Goal: Register for event/course

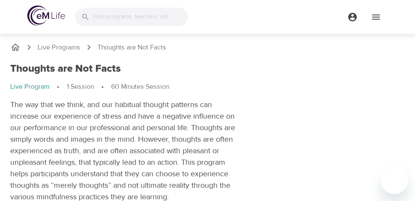
click at [113, 26] on div at bounding box center [131, 17] width 126 height 32
click at [113, 20] on input "search" at bounding box center [141, 17] width 94 height 18
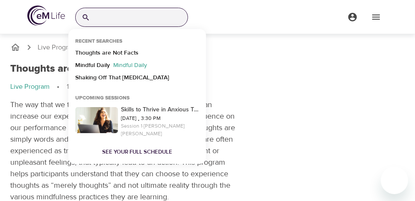
click at [123, 62] on p "Mindful Daily" at bounding box center [130, 67] width 41 height 12
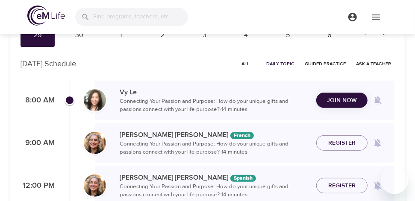
scroll to position [85, 0]
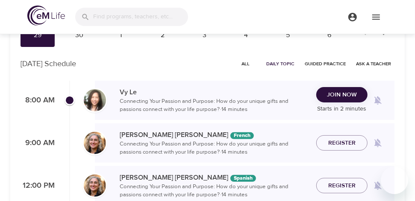
click at [334, 97] on span "Join Now" at bounding box center [342, 95] width 30 height 11
